Goal: Task Accomplishment & Management: Use online tool/utility

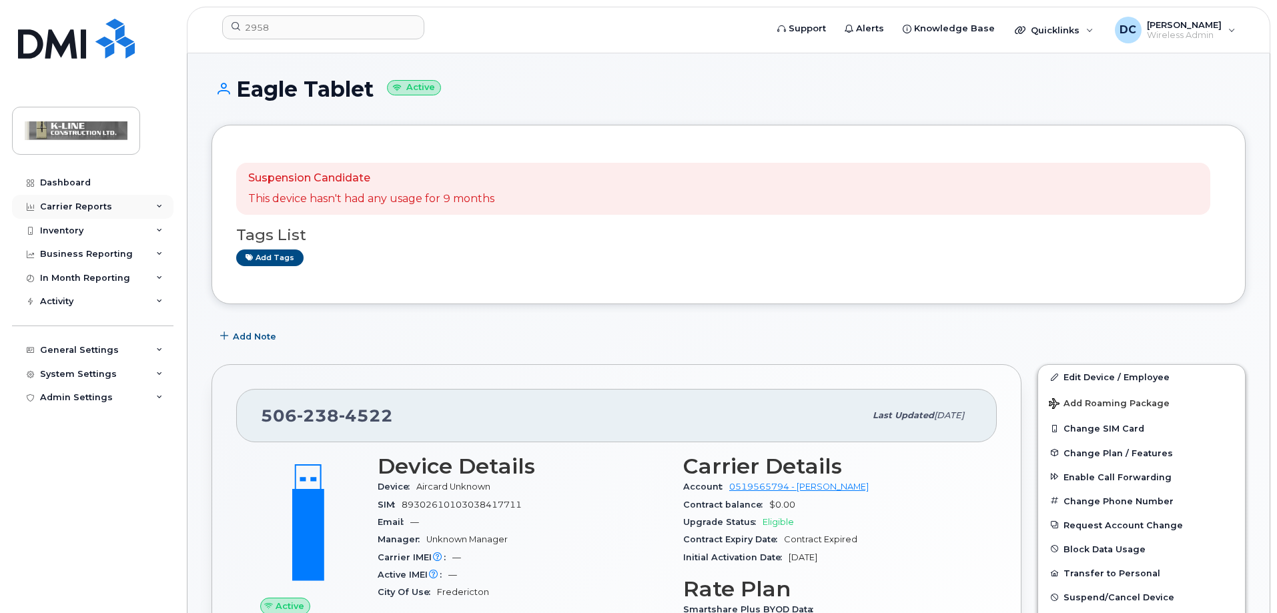
click at [162, 204] on icon at bounding box center [159, 207] width 7 height 7
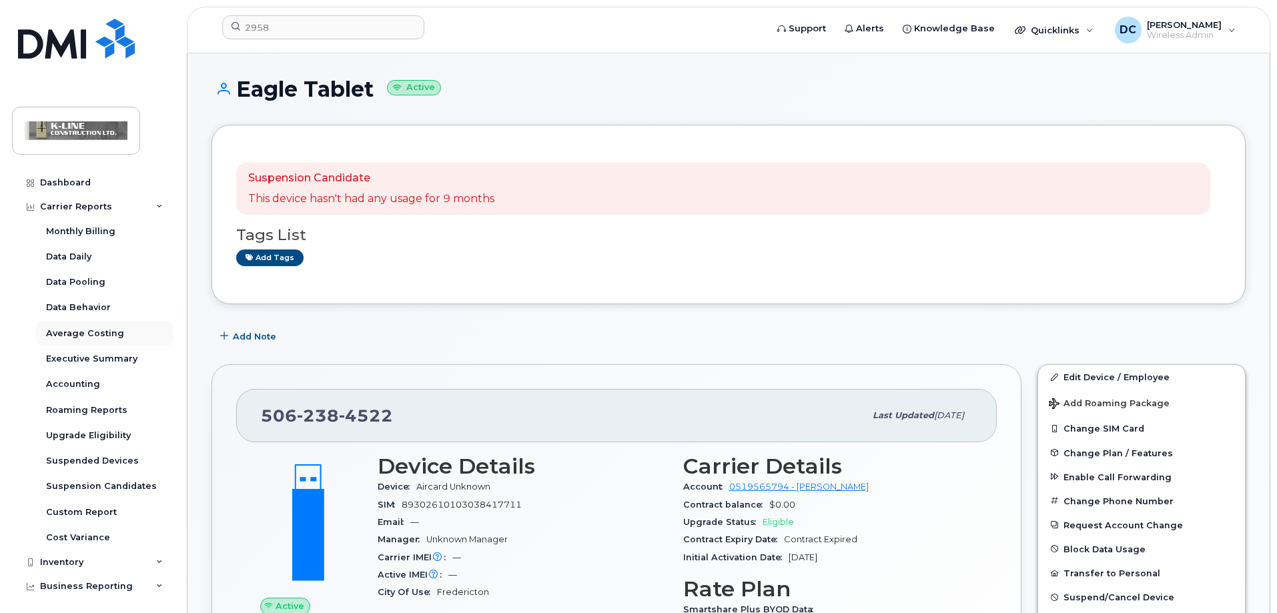
scroll to position [67, 0]
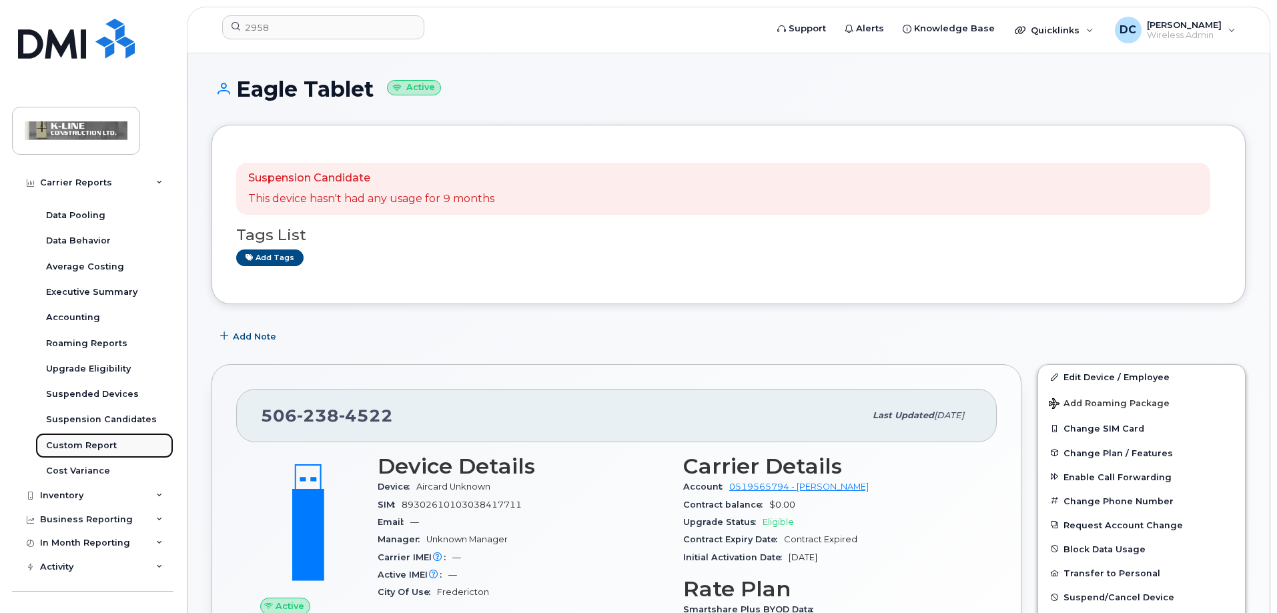
click at [73, 440] on div "Custom Report" at bounding box center [81, 446] width 71 height 12
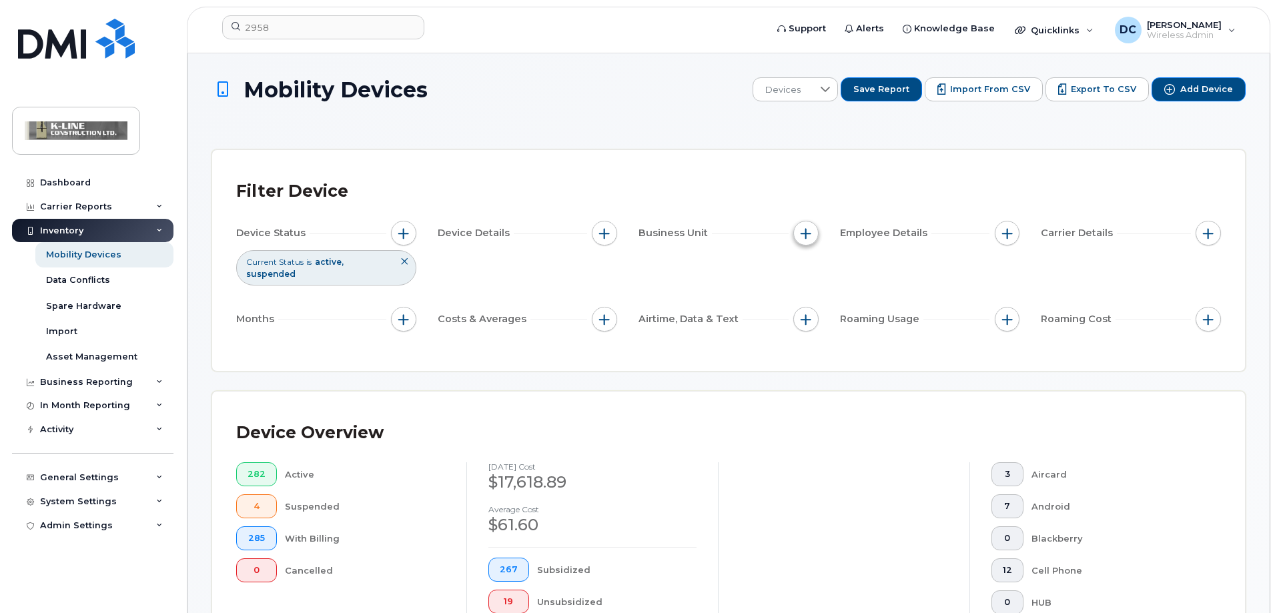
click at [808, 235] on span "button" at bounding box center [806, 233] width 11 height 11
click at [604, 234] on span "button" at bounding box center [604, 233] width 11 height 11
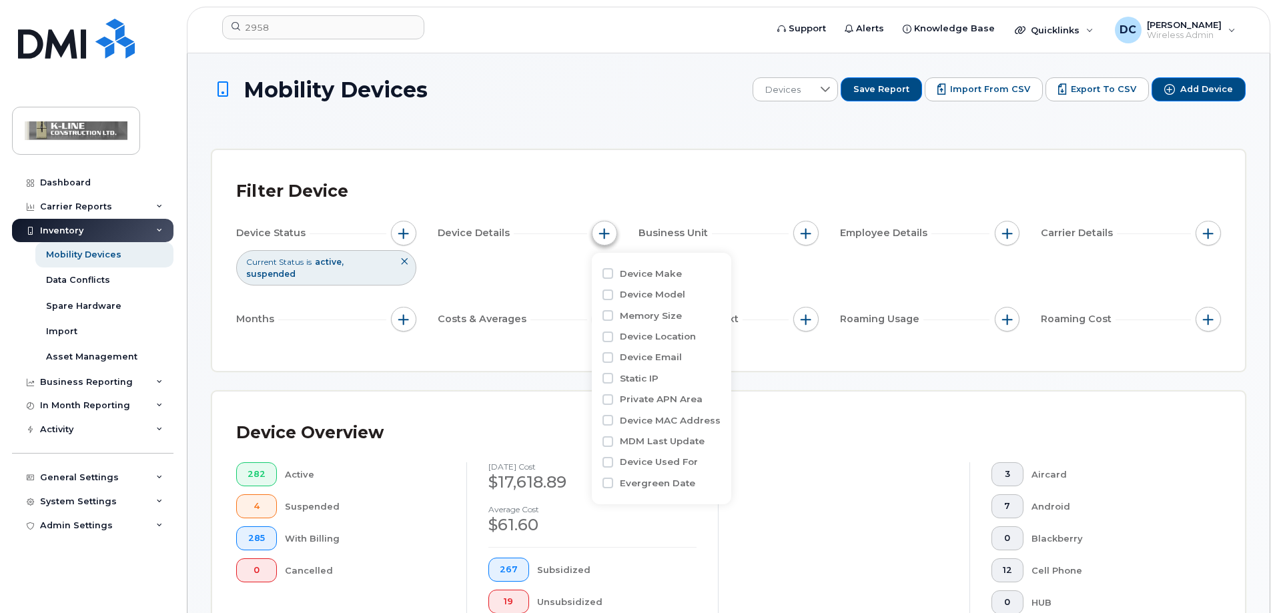
click at [604, 234] on span "button" at bounding box center [604, 233] width 11 height 11
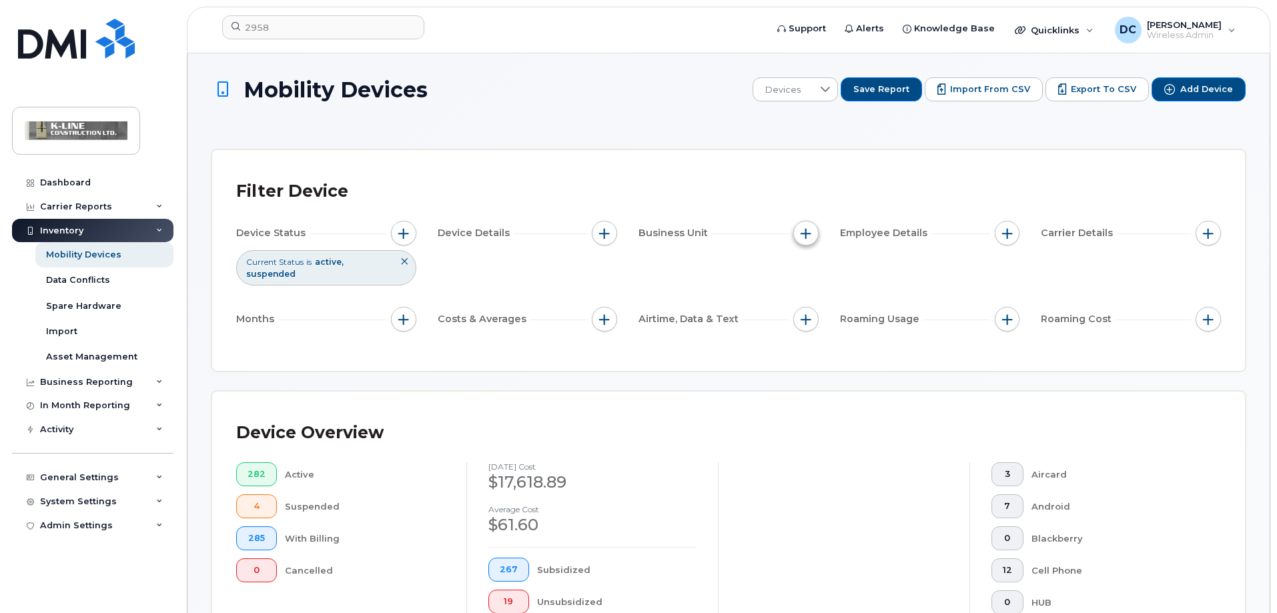
click at [806, 228] on span "button" at bounding box center [806, 233] width 11 height 11
click at [810, 292] on input "Company" at bounding box center [809, 295] width 11 height 11
checkbox input "true"
click at [908, 323] on span "is" at bounding box center [881, 321] width 115 height 24
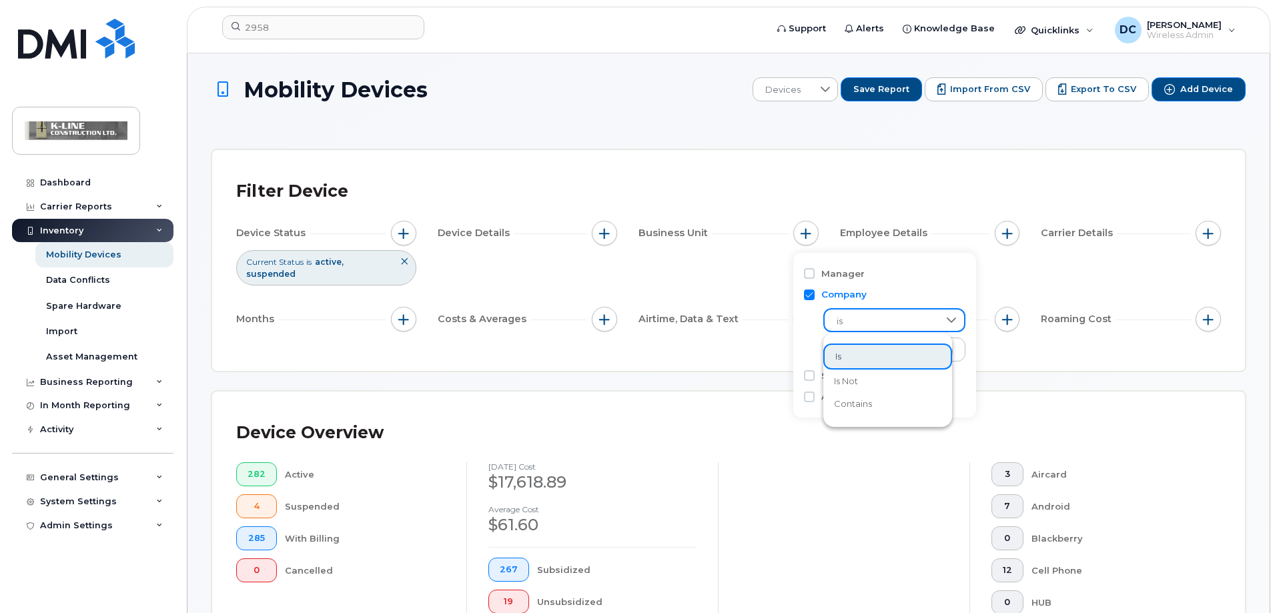
click at [908, 323] on span "is" at bounding box center [882, 322] width 114 height 24
click at [900, 353] on input "text" at bounding box center [894, 352] width 117 height 12
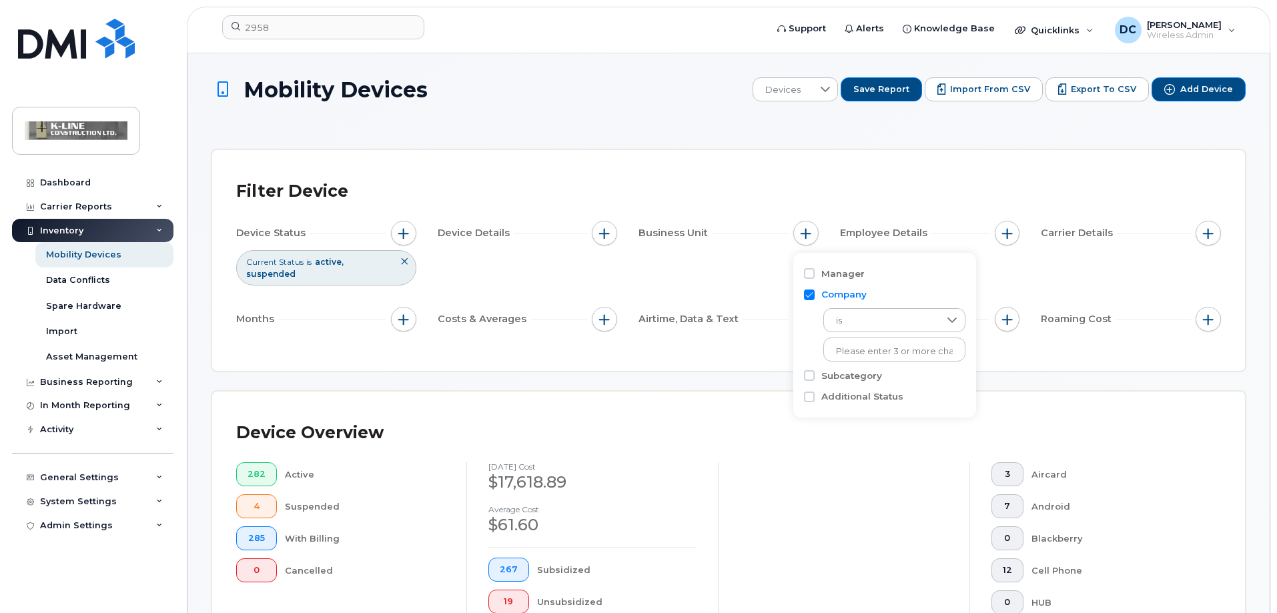
click at [846, 371] on label "Subcategory" at bounding box center [852, 376] width 61 height 13
click at [815, 371] on input "Subcategory" at bounding box center [809, 375] width 11 height 11
click at [853, 406] on span "is" at bounding box center [881, 402] width 115 height 24
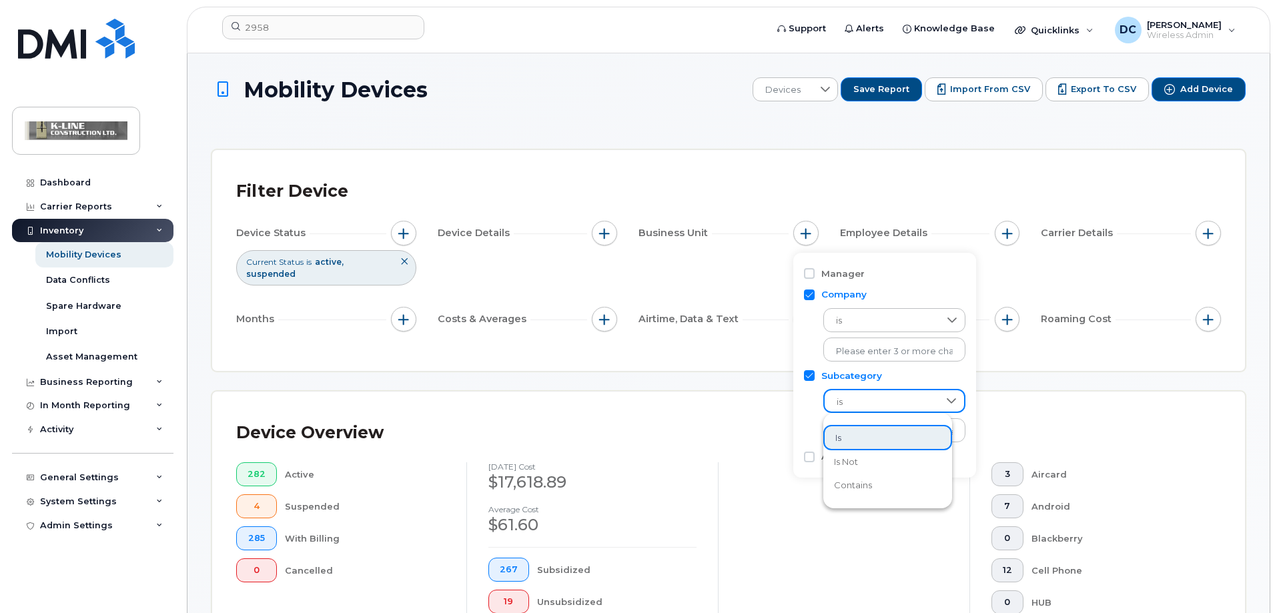
click at [854, 406] on span "is" at bounding box center [882, 402] width 114 height 24
click at [861, 346] on input "text" at bounding box center [894, 352] width 117 height 12
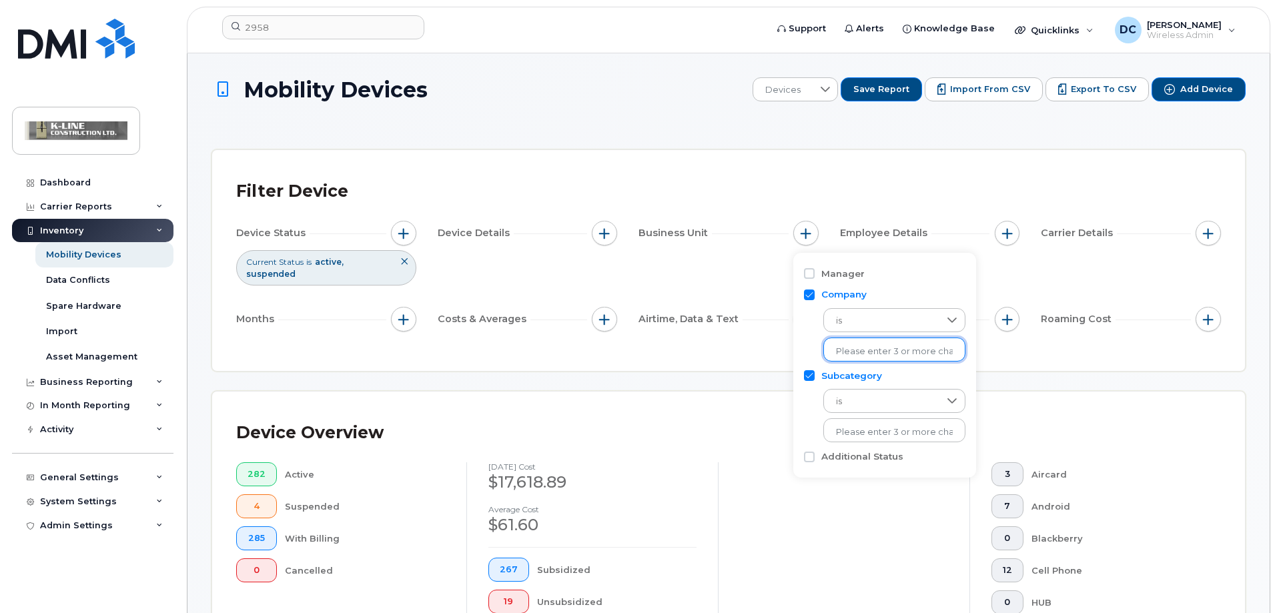
click at [806, 374] on input "Subcategory" at bounding box center [809, 375] width 11 height 11
checkbox input "false"
click at [876, 351] on input "text" at bounding box center [894, 352] width 117 height 12
type input "DC"
type input "DC Electric"
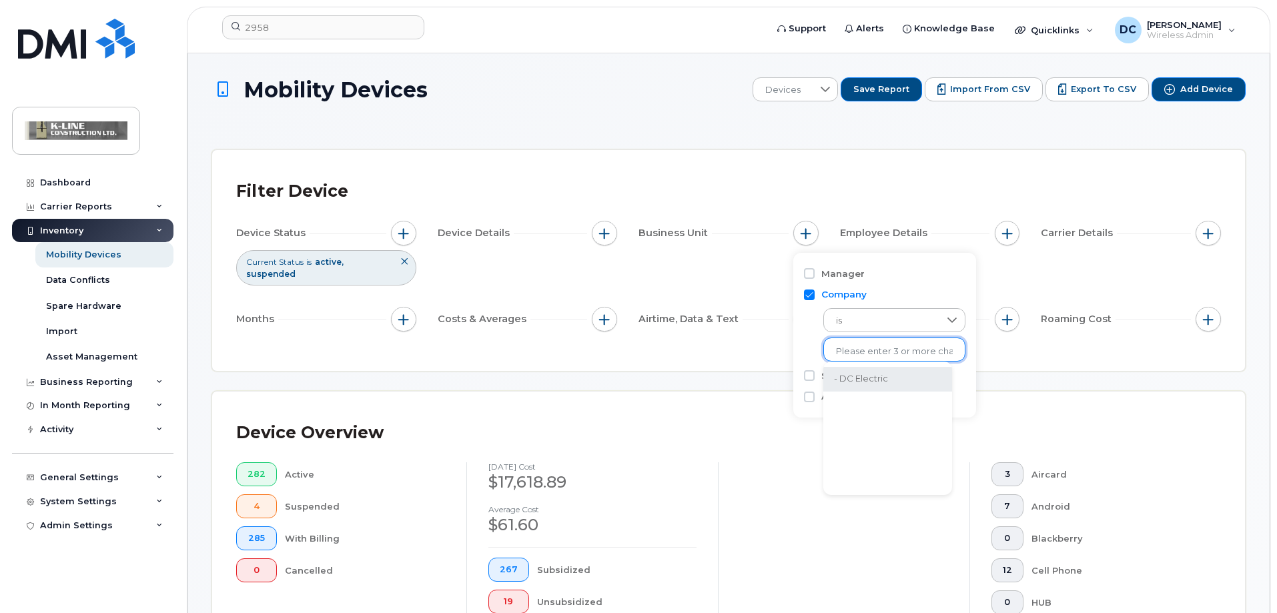
click at [861, 375] on li "- DC Electric" at bounding box center [888, 379] width 129 height 25
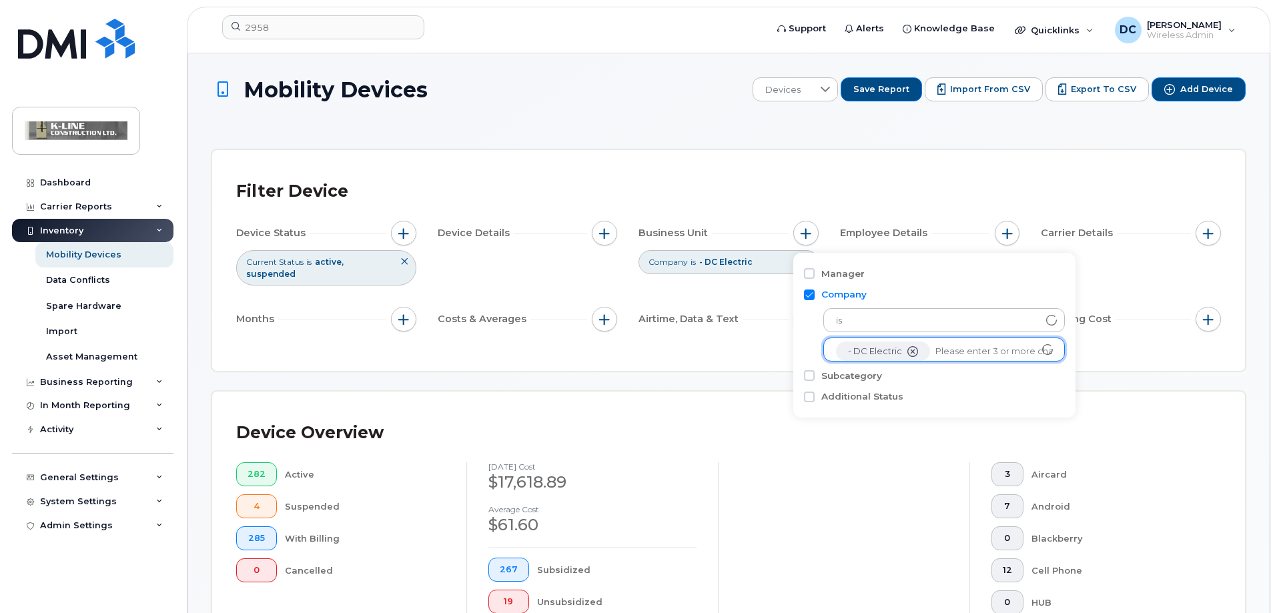
click at [898, 464] on div at bounding box center [844, 562] width 252 height 198
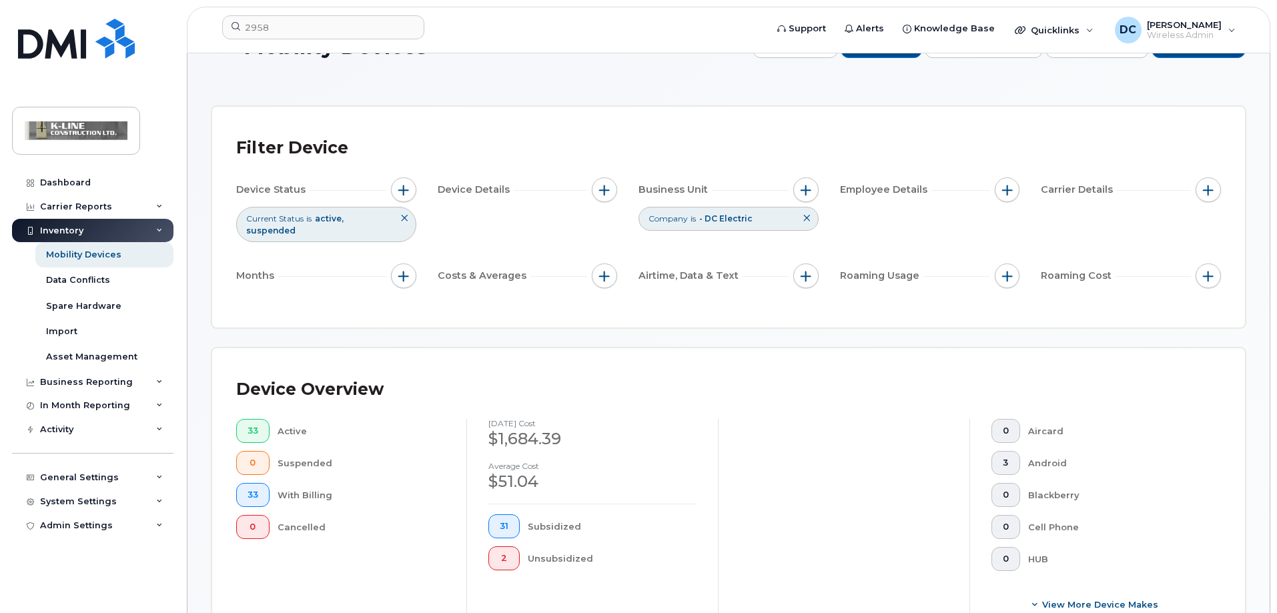
scroll to position [67, 0]
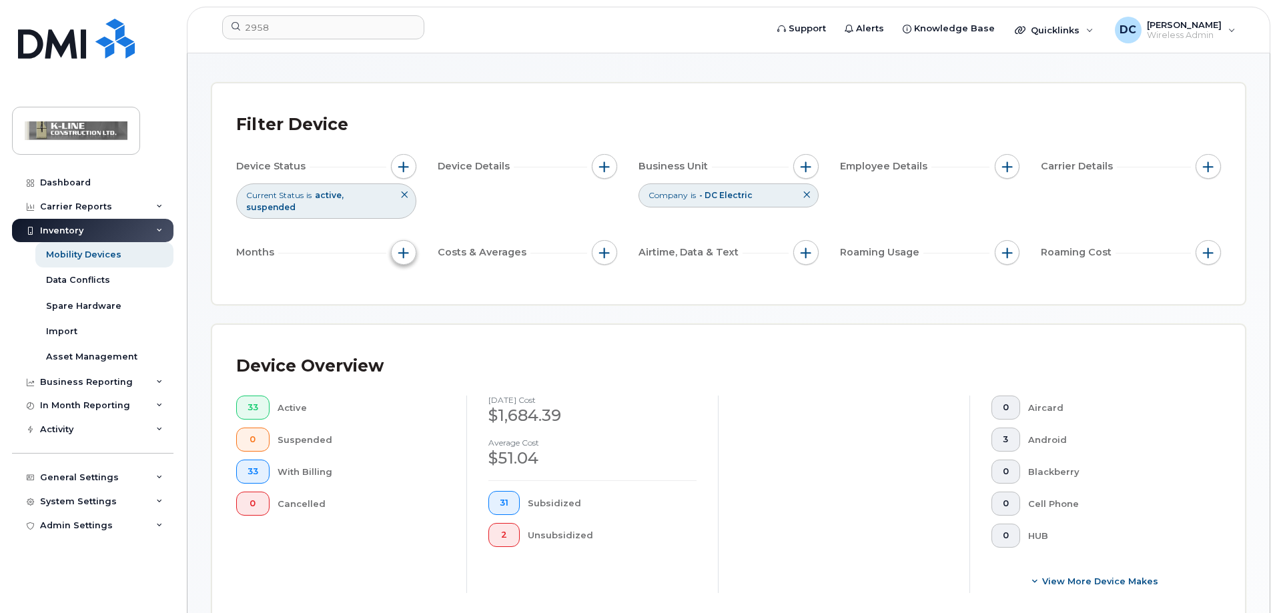
click at [398, 248] on span "button" at bounding box center [403, 253] width 11 height 11
click at [410, 284] on input "Billing Cycle" at bounding box center [407, 281] width 11 height 11
checkbox input "true"
click at [471, 340] on div at bounding box center [464, 336] width 25 height 23
click at [438, 474] on span "2025" at bounding box center [443, 472] width 23 height 11
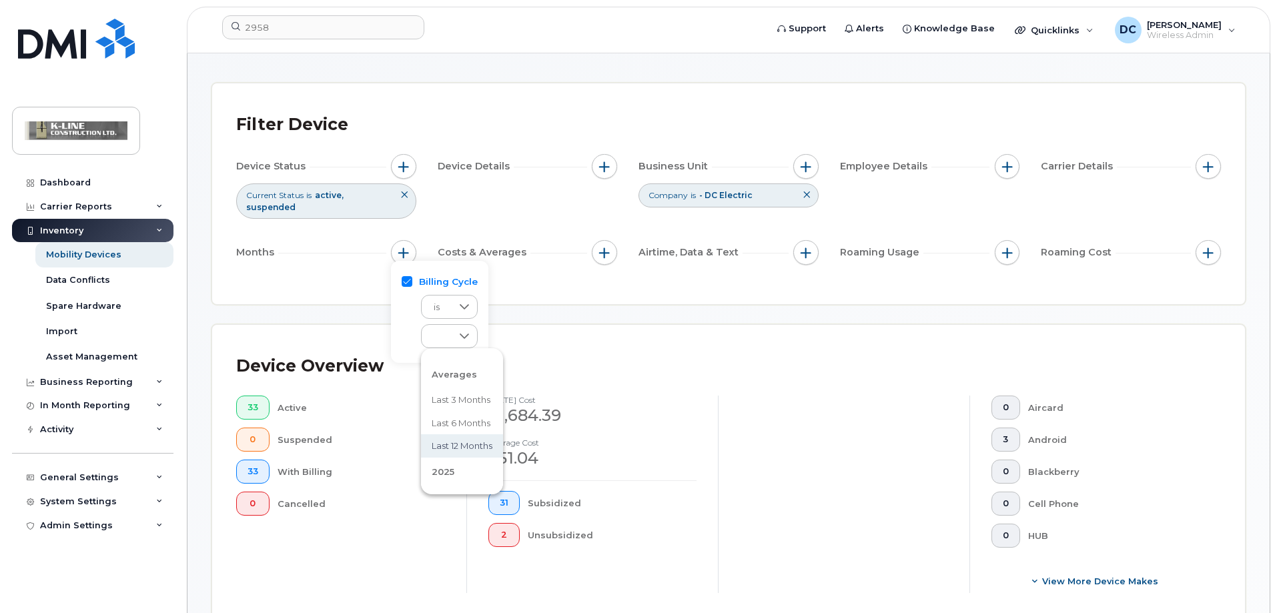
click at [450, 446] on span "Last 12 months" at bounding box center [462, 446] width 61 height 13
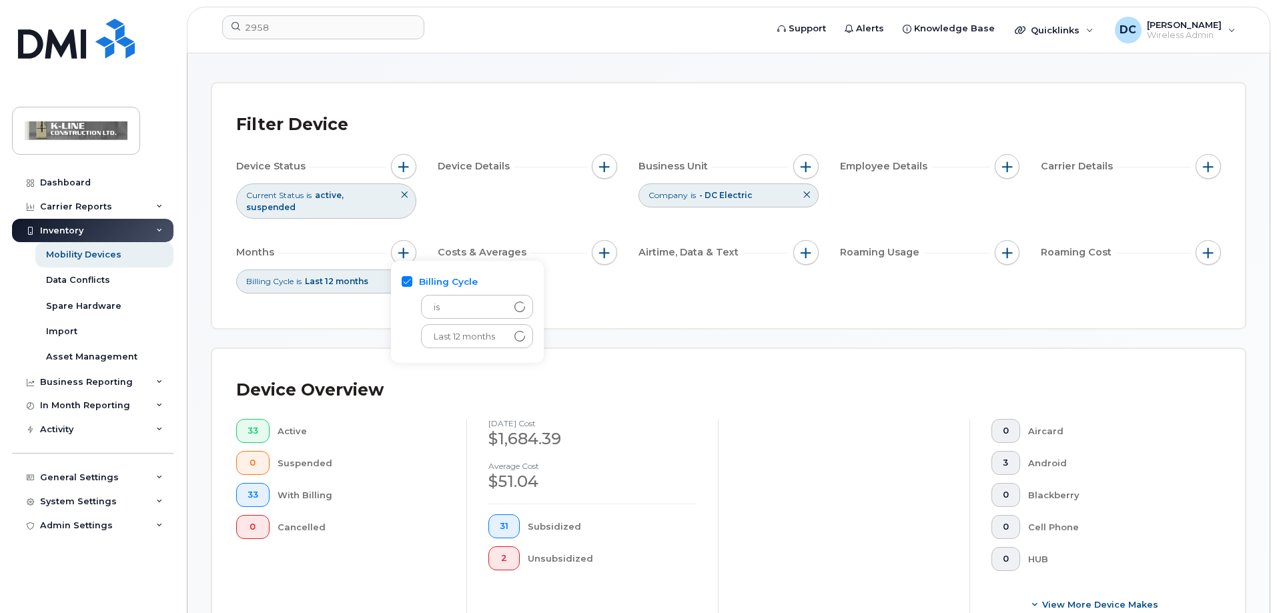
click at [414, 386] on div "Device Overview" at bounding box center [728, 390] width 985 height 35
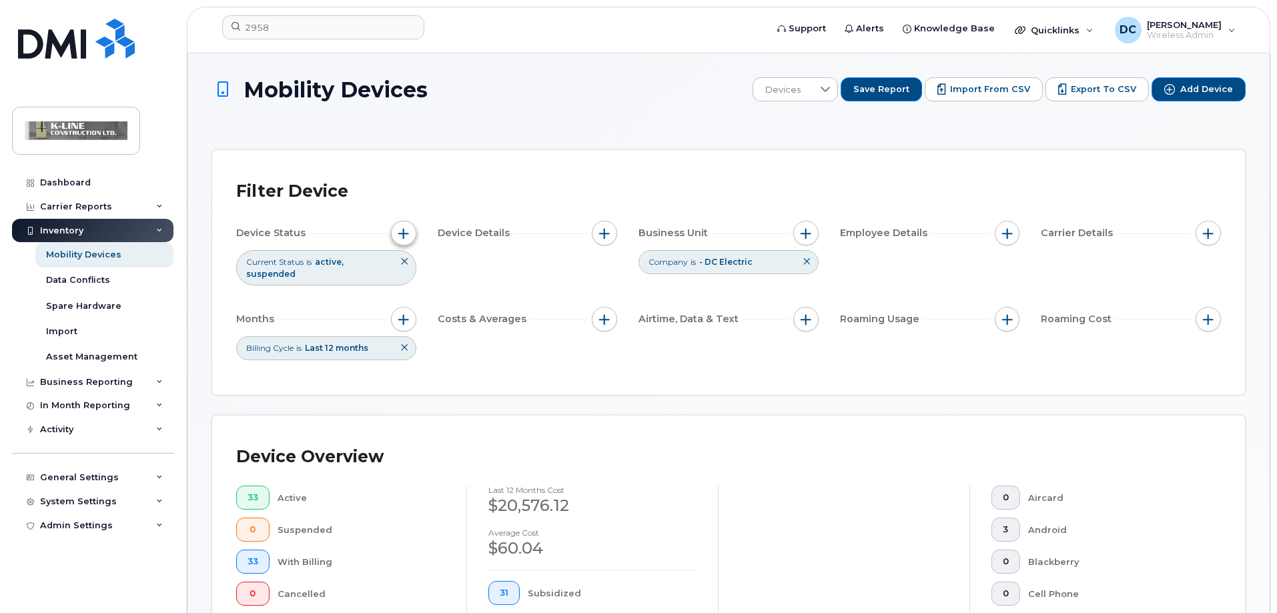
click at [402, 230] on span "button" at bounding box center [403, 233] width 11 height 11
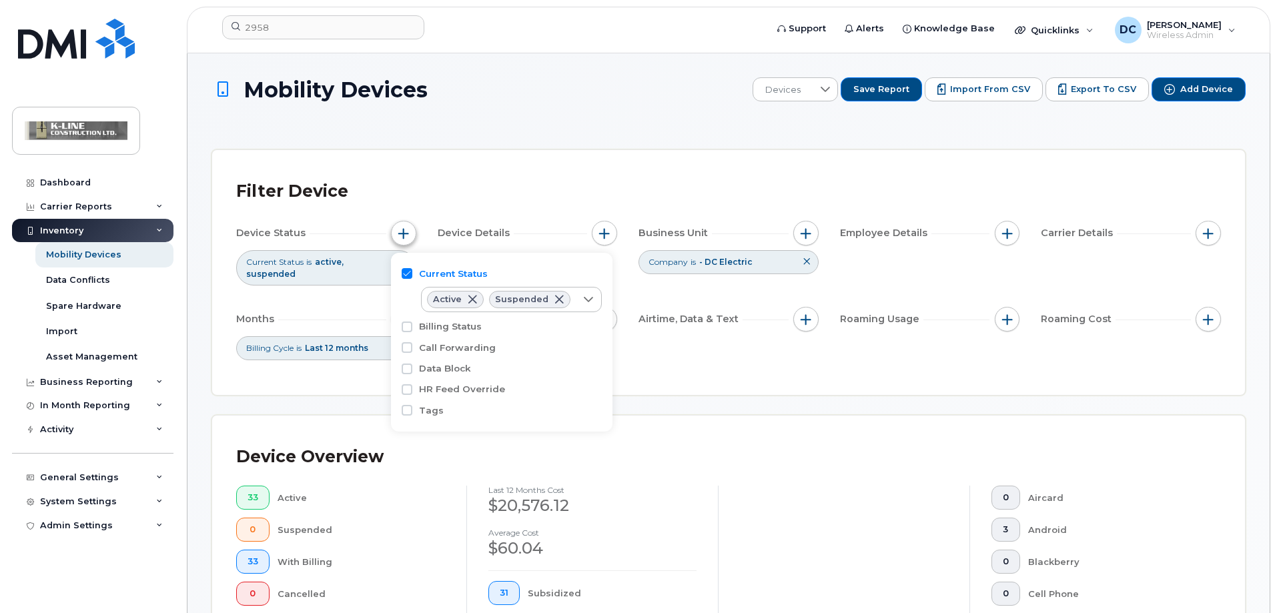
click at [406, 231] on span "button" at bounding box center [403, 233] width 11 height 11
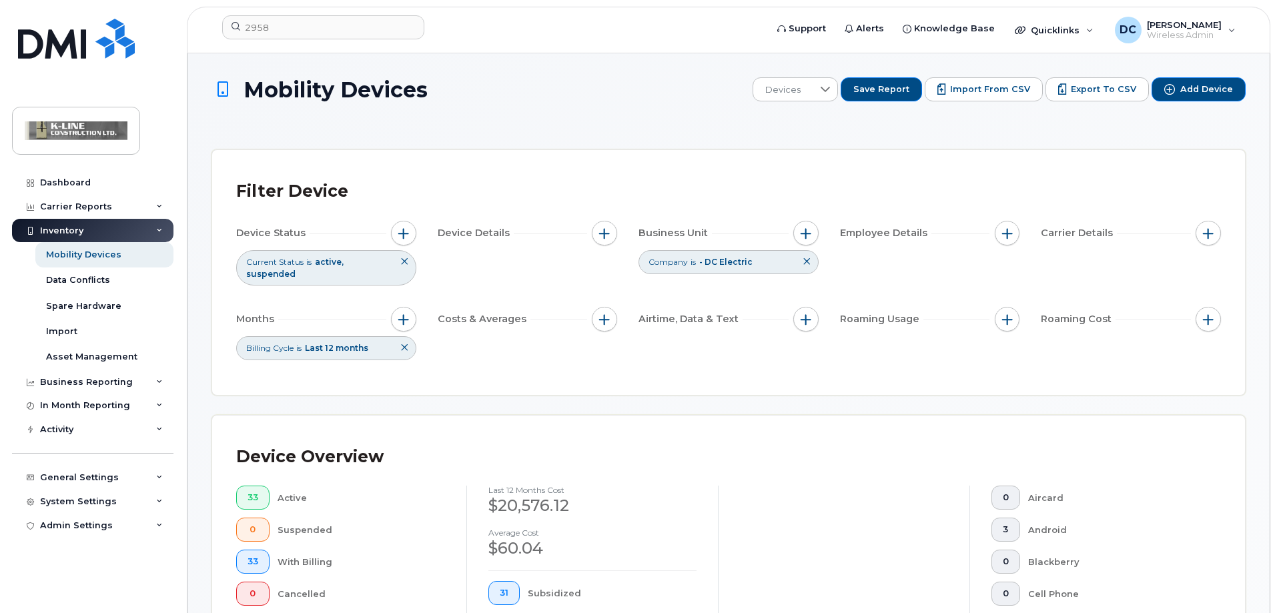
click at [519, 495] on div "$20,576.12" at bounding box center [593, 506] width 208 height 23
click at [110, 207] on div "Carrier Reports" at bounding box center [93, 207] width 162 height 24
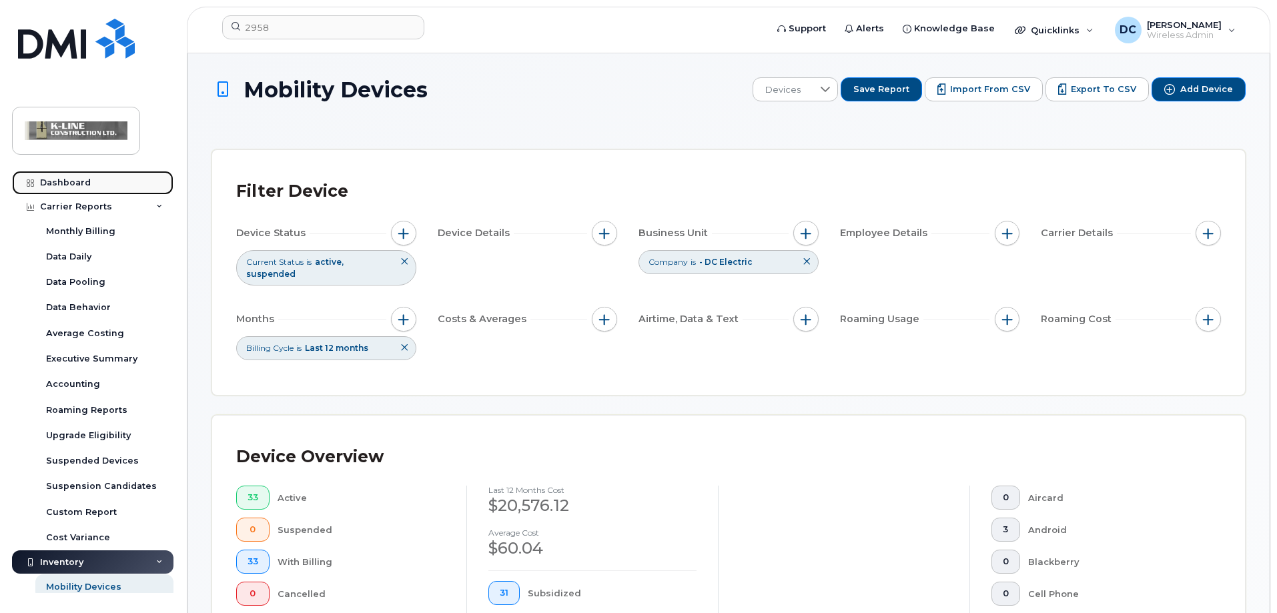
click at [85, 176] on link "Dashboard" at bounding box center [93, 183] width 162 height 24
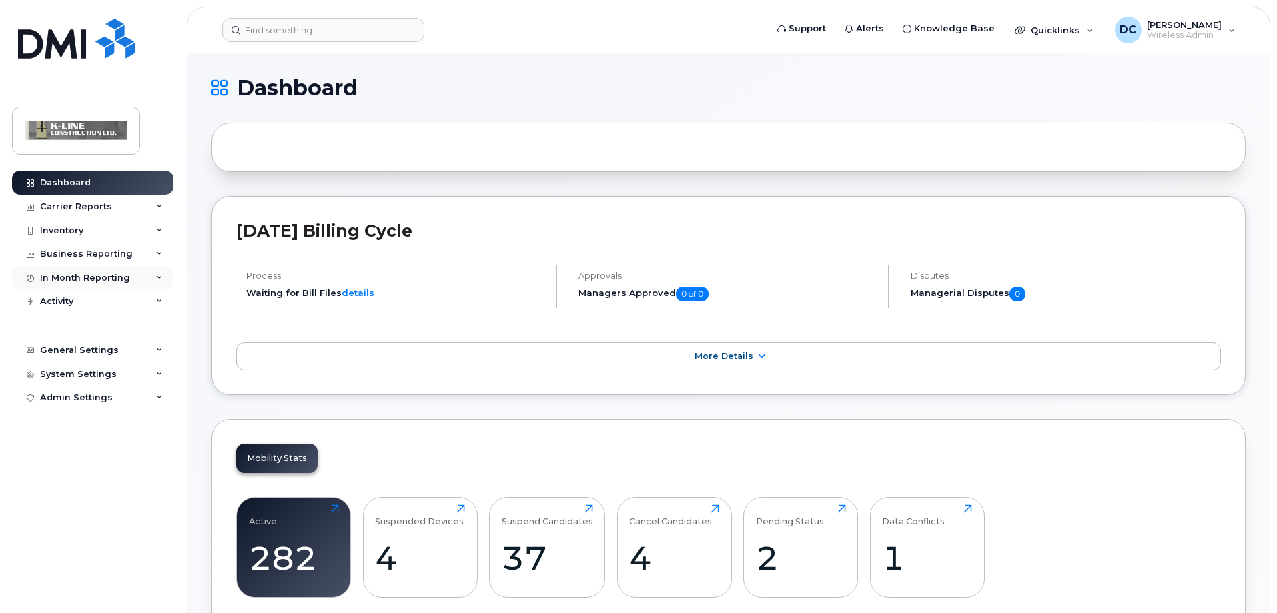
click at [118, 276] on div "In Month Reporting" at bounding box center [85, 278] width 90 height 11
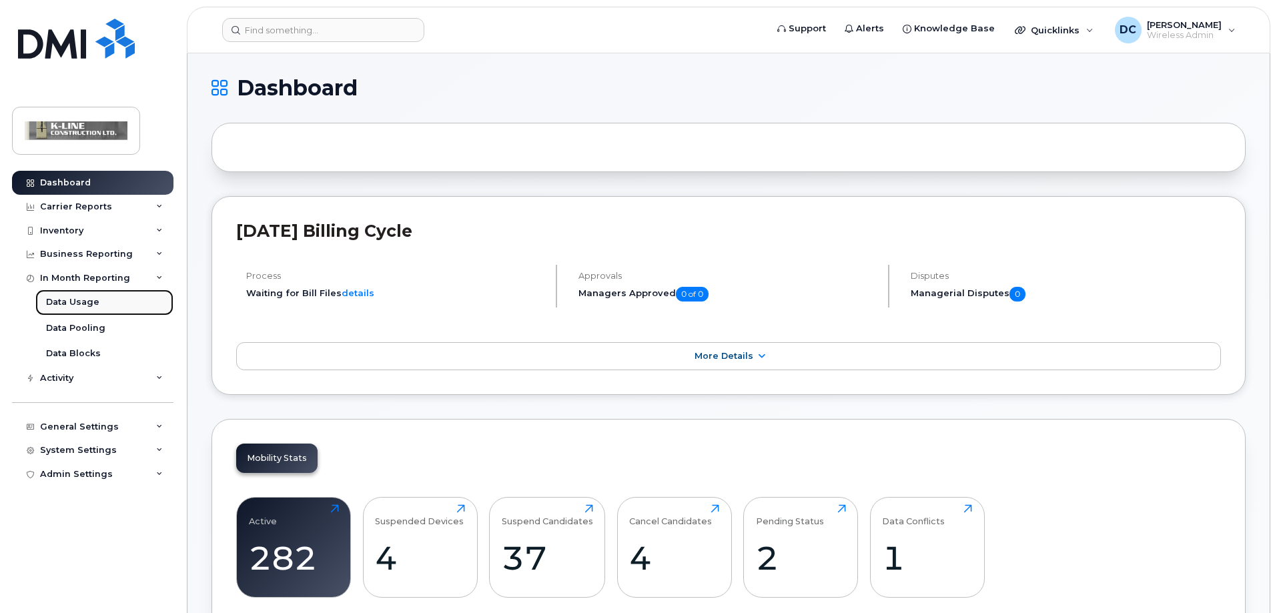
click at [130, 306] on link "Data Usage" at bounding box center [104, 302] width 138 height 25
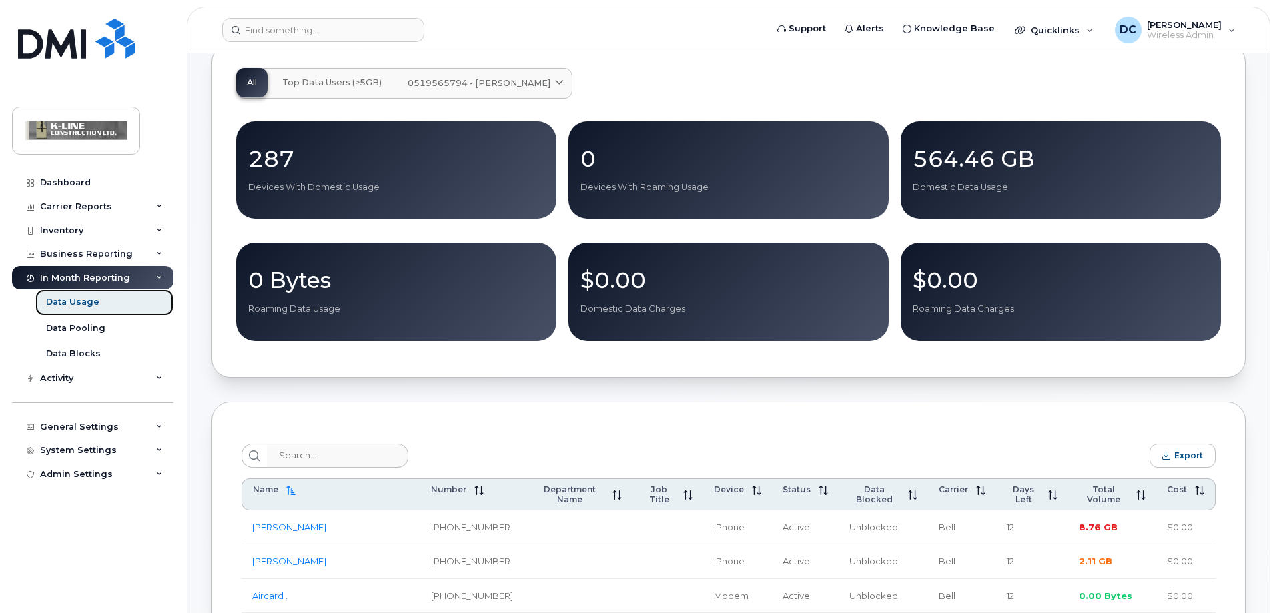
scroll to position [133, 0]
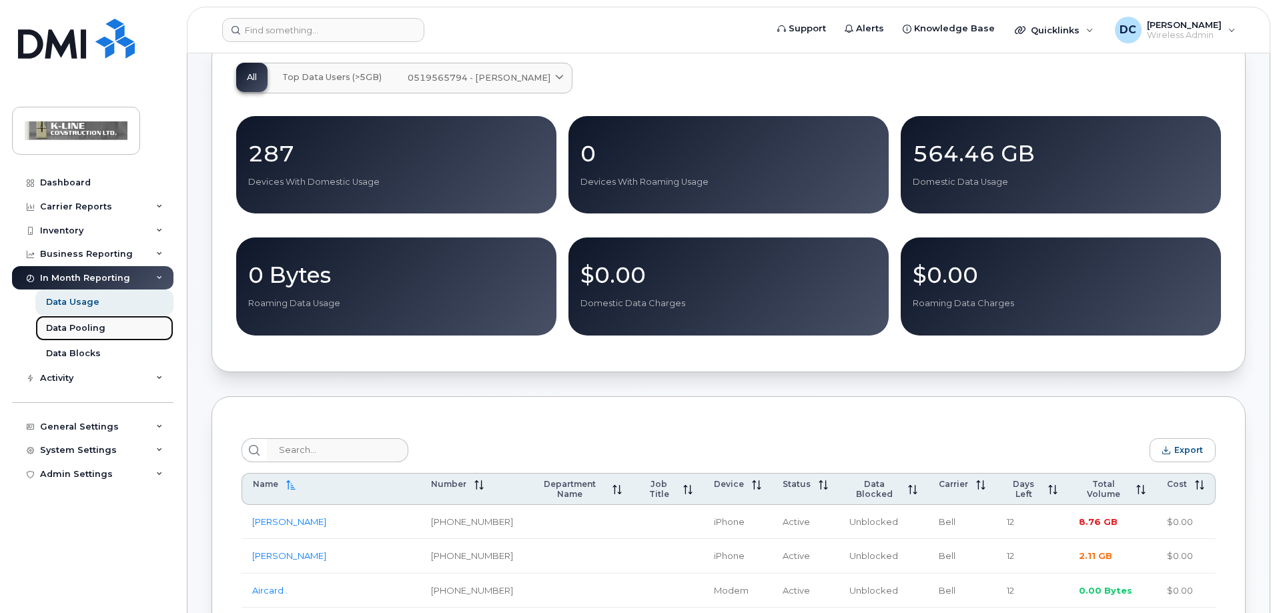
click at [75, 320] on link "Data Pooling" at bounding box center [104, 328] width 138 height 25
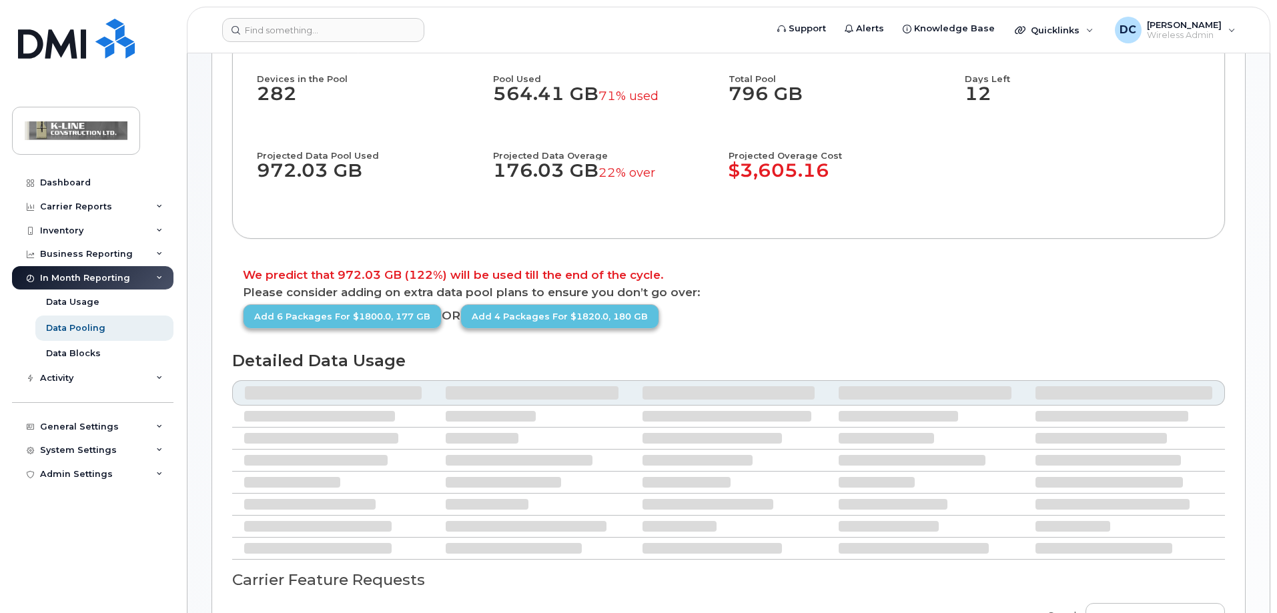
scroll to position [334, 0]
